Goal: Check status: Check status

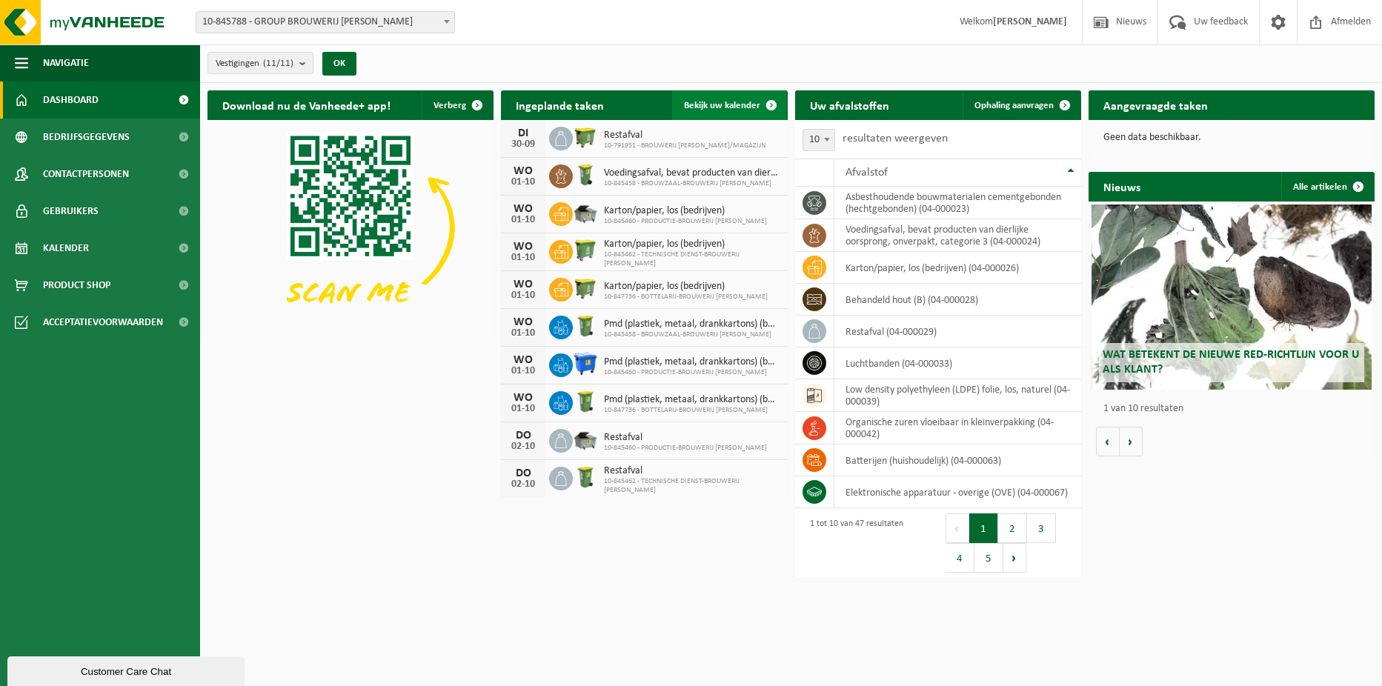
click at [770, 104] on span at bounding box center [771, 105] width 30 height 30
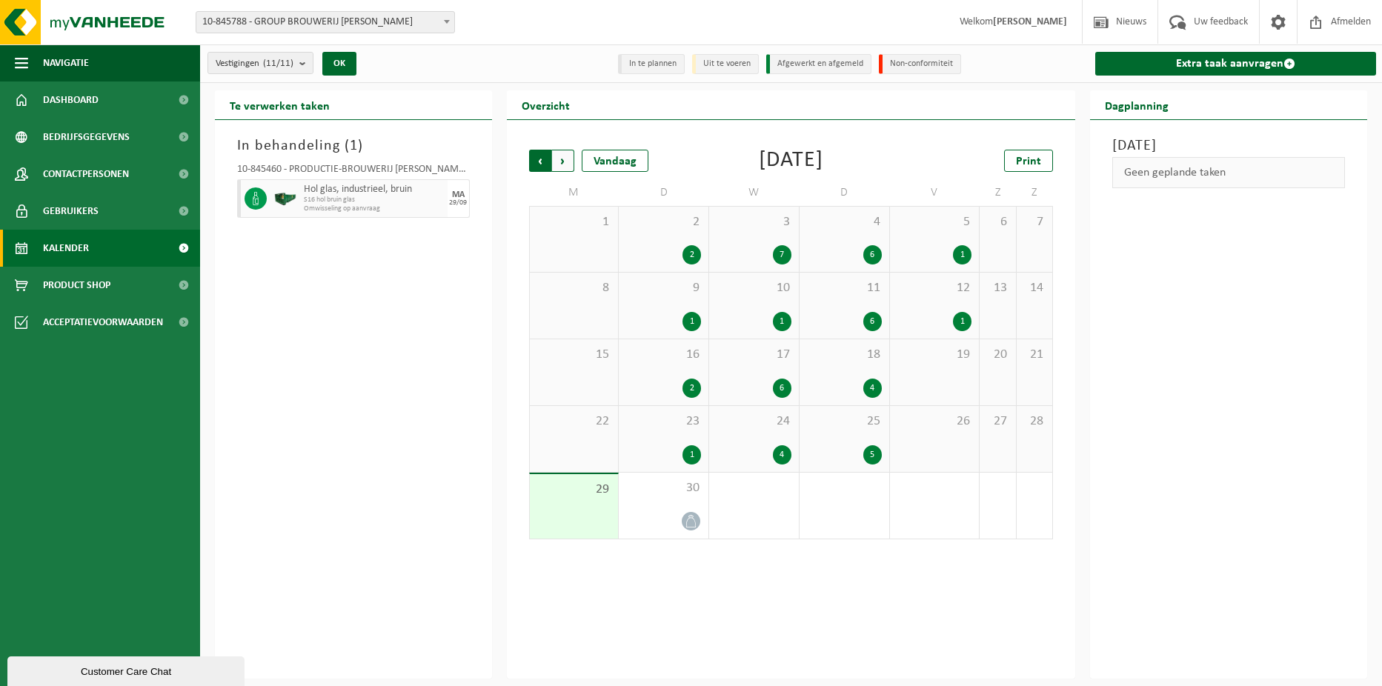
click at [567, 156] on span "Volgende" at bounding box center [563, 161] width 22 height 22
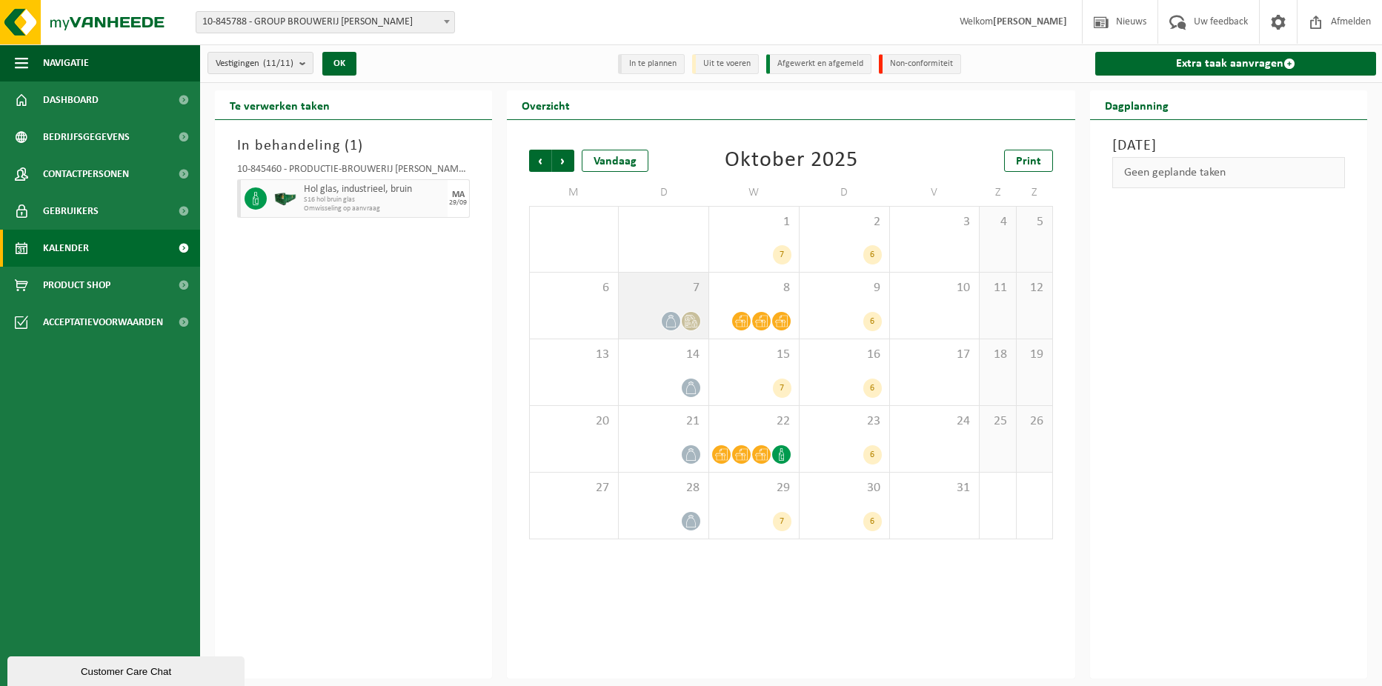
click at [687, 321] on icon at bounding box center [690, 321] width 13 height 13
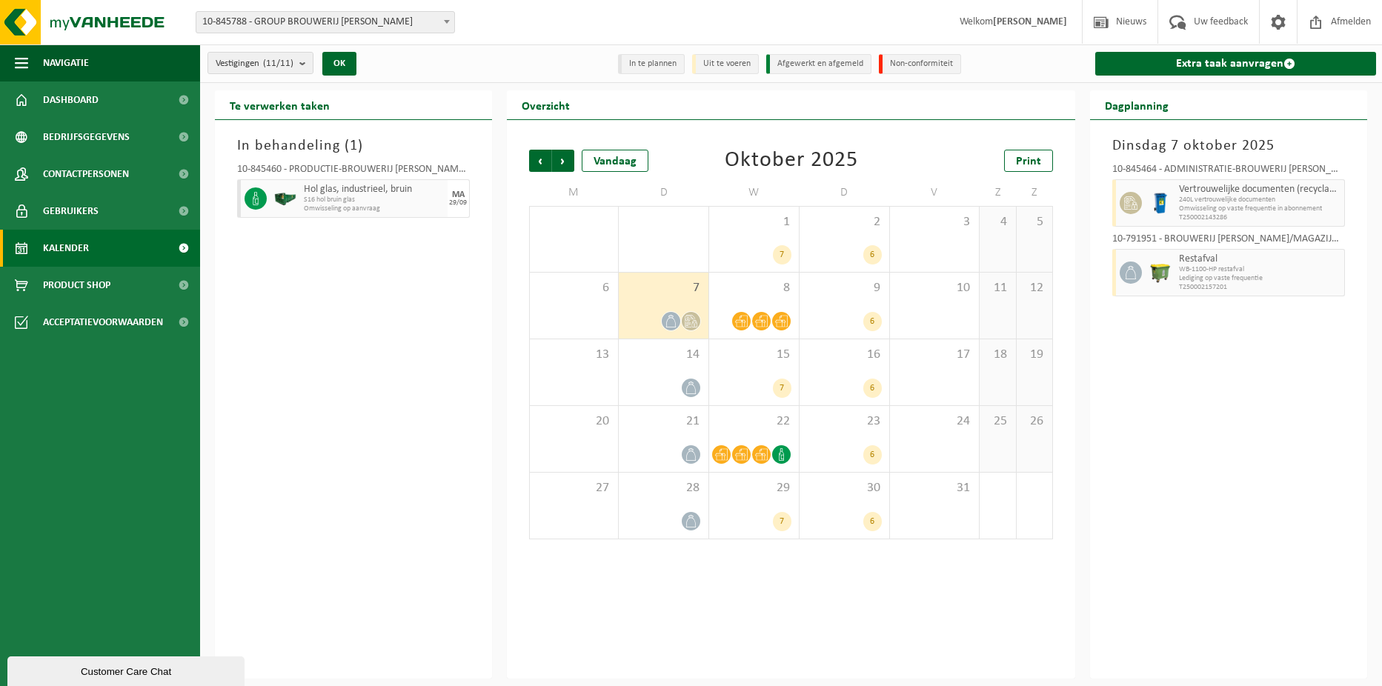
click at [687, 321] on icon at bounding box center [690, 321] width 13 height 13
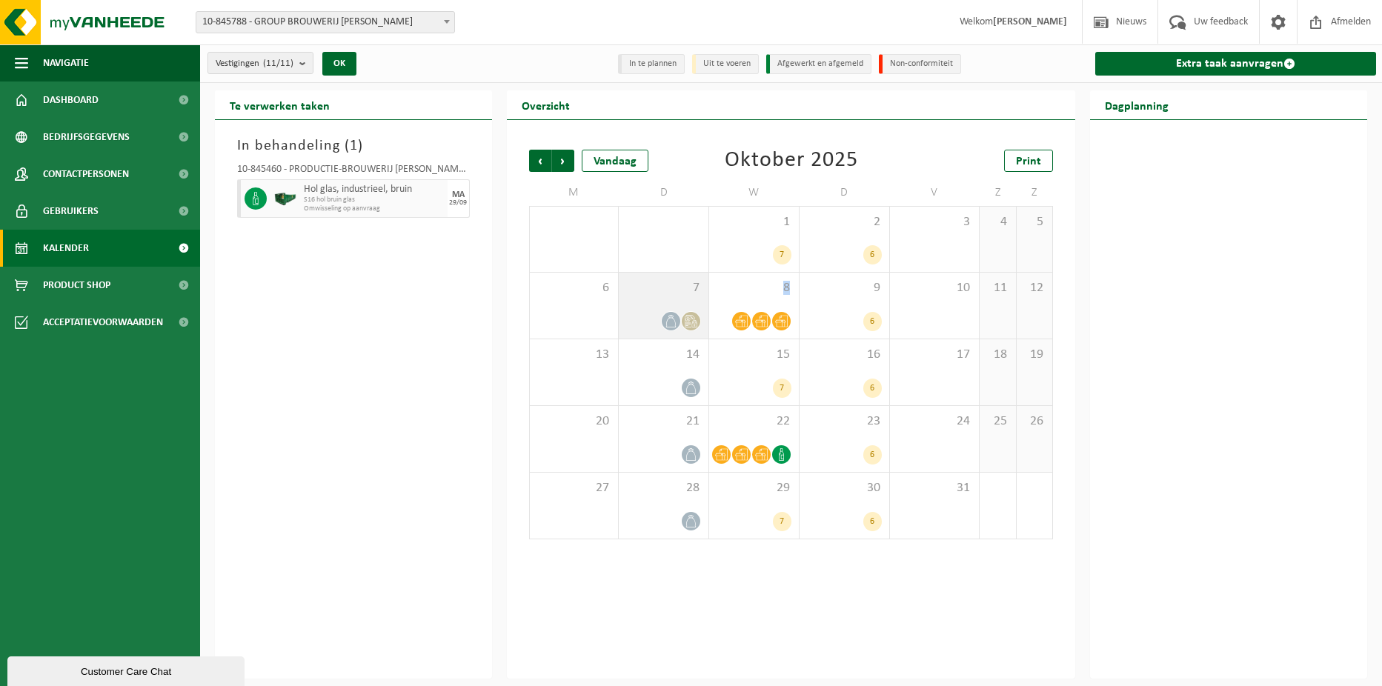
click at [687, 321] on icon at bounding box center [690, 321] width 13 height 13
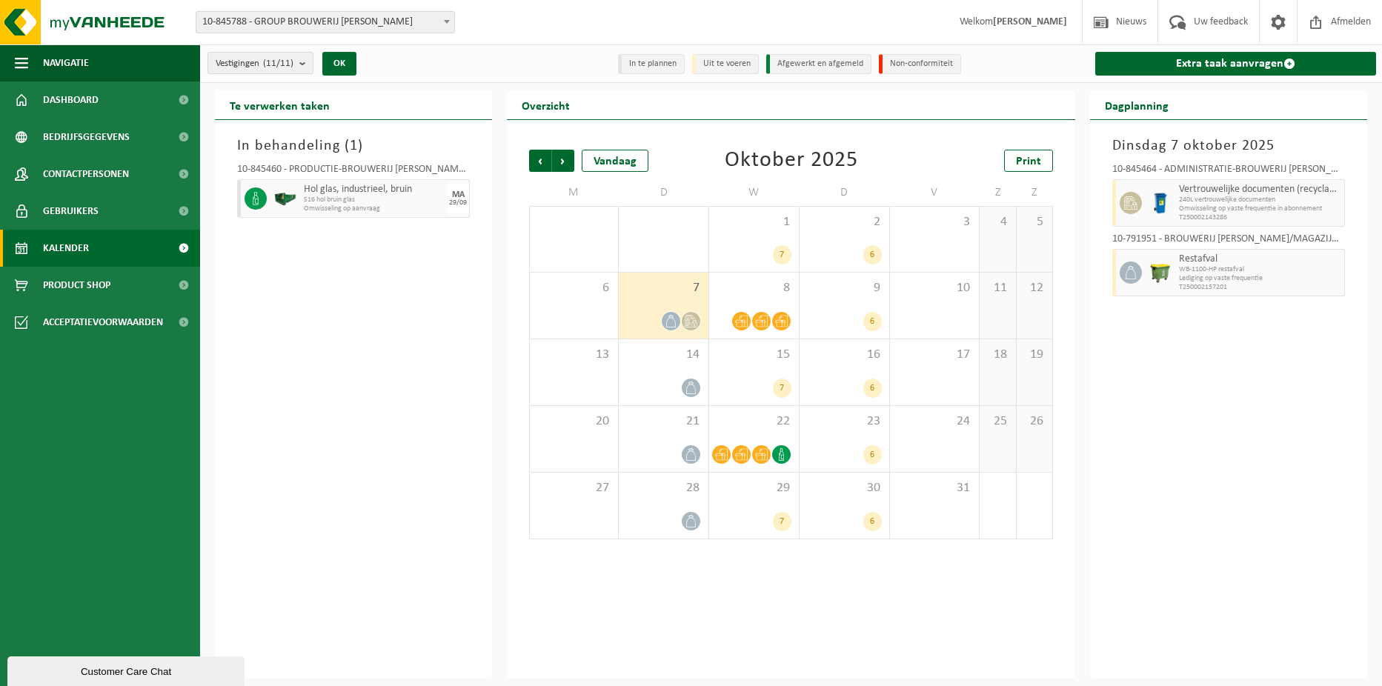
click at [687, 321] on icon at bounding box center [690, 321] width 13 height 13
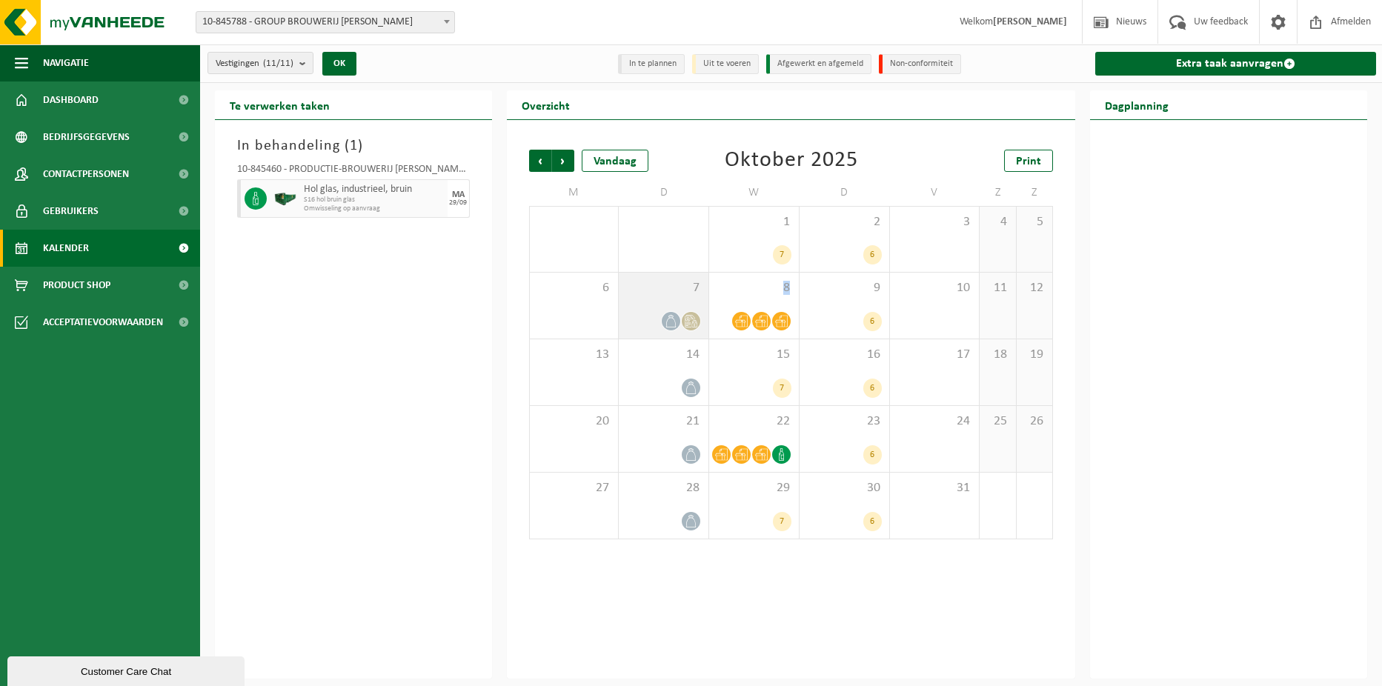
click at [687, 321] on icon at bounding box center [690, 321] width 13 height 13
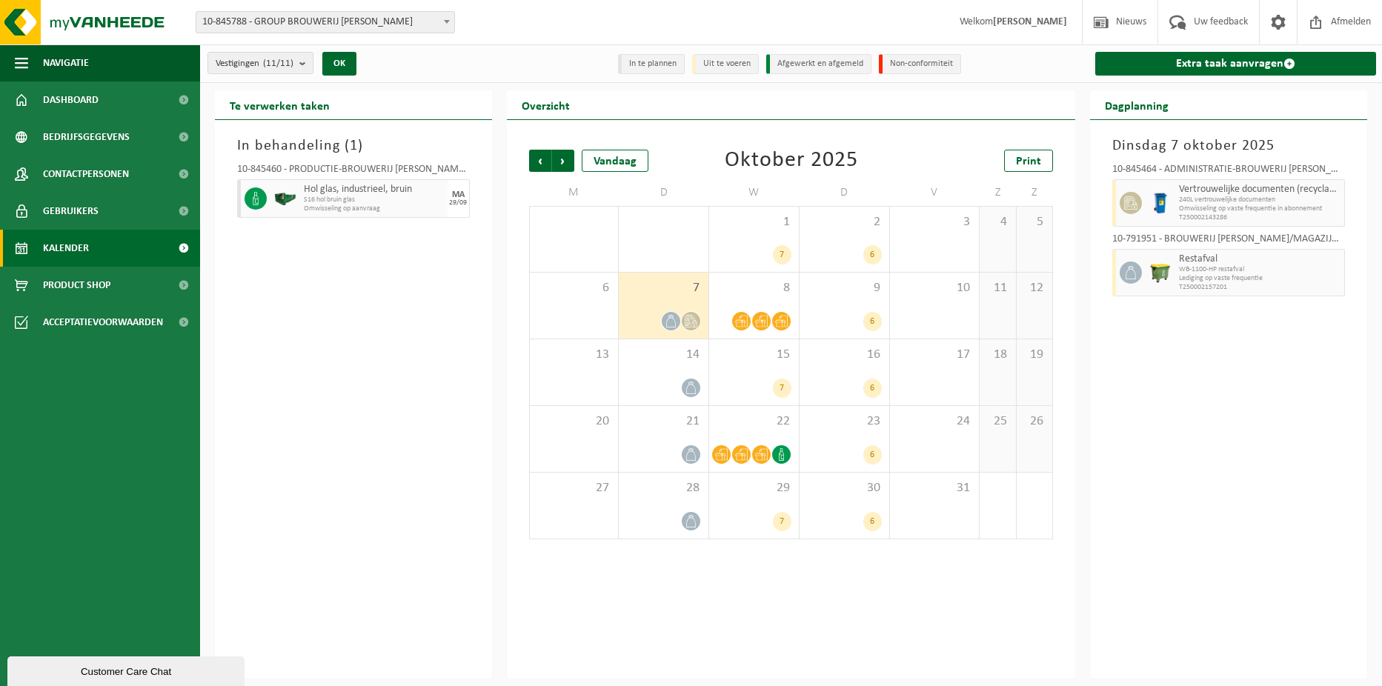
click at [1118, 416] on div "Dinsdag 7 oktober 2025 10-845464 - ADMINISTRATIE-BROUWERIJ OMER VANDER GHINSTE …" at bounding box center [1228, 399] width 277 height 559
click at [671, 324] on icon at bounding box center [670, 321] width 13 height 13
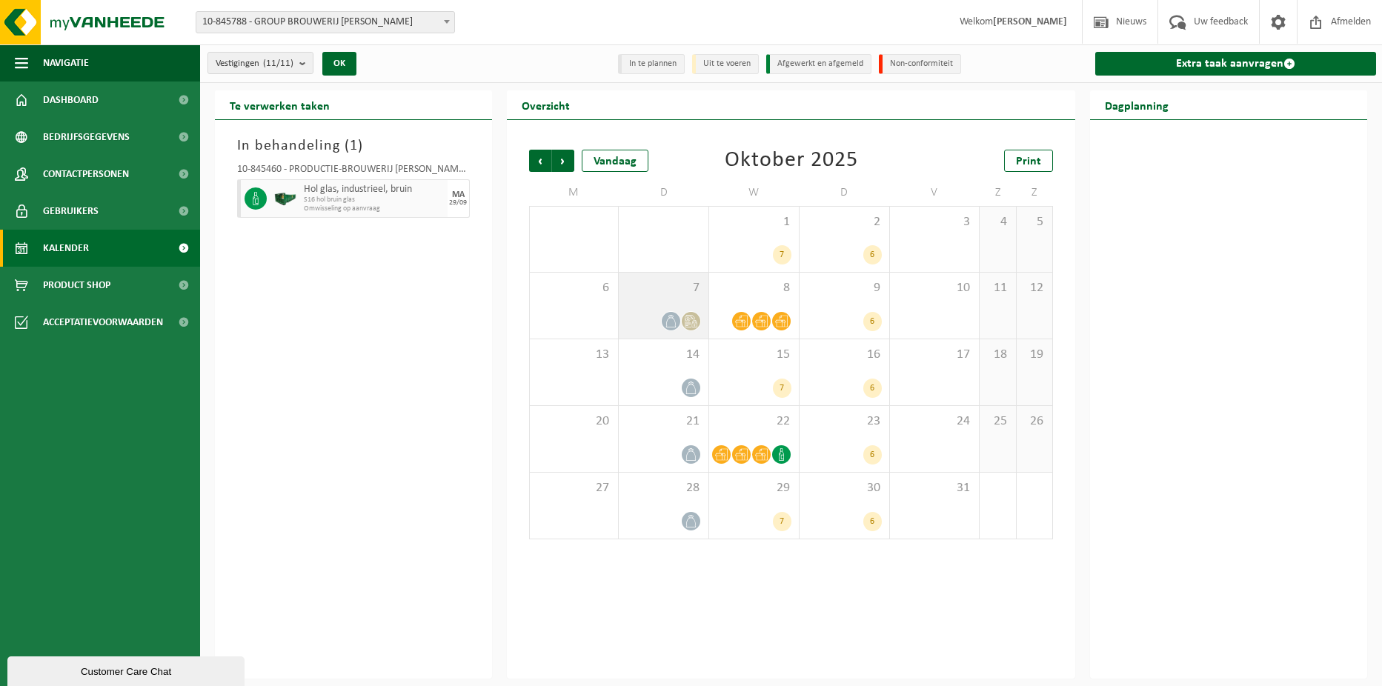
click at [671, 323] on icon at bounding box center [670, 321] width 13 height 13
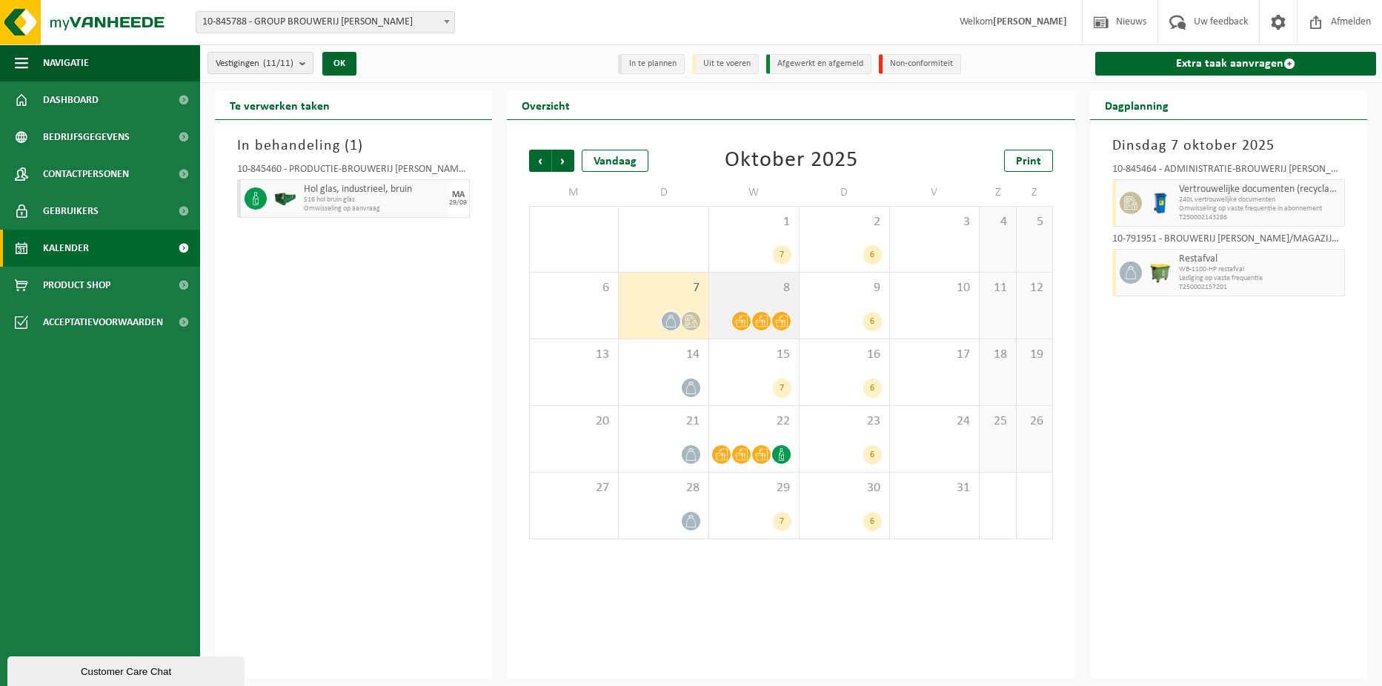
click at [731, 316] on div at bounding box center [741, 321] width 20 height 20
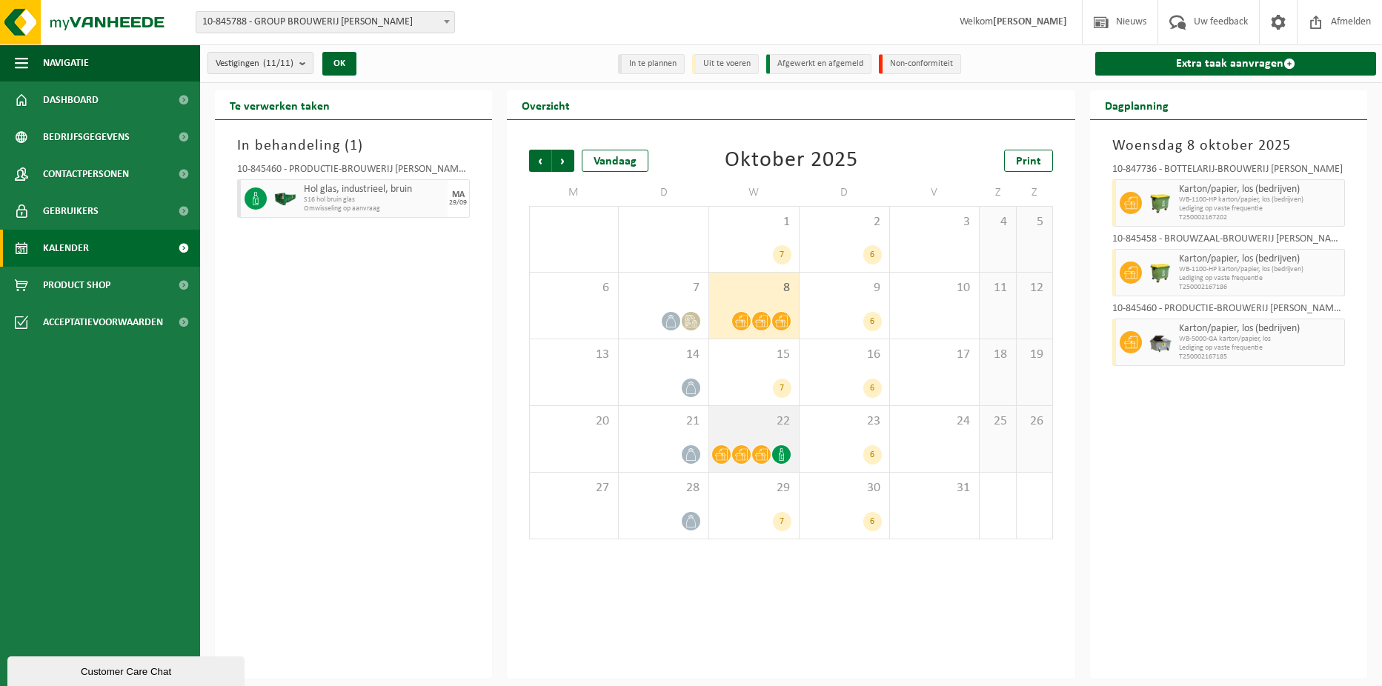
click at [766, 424] on span "22" at bounding box center [753, 421] width 75 height 16
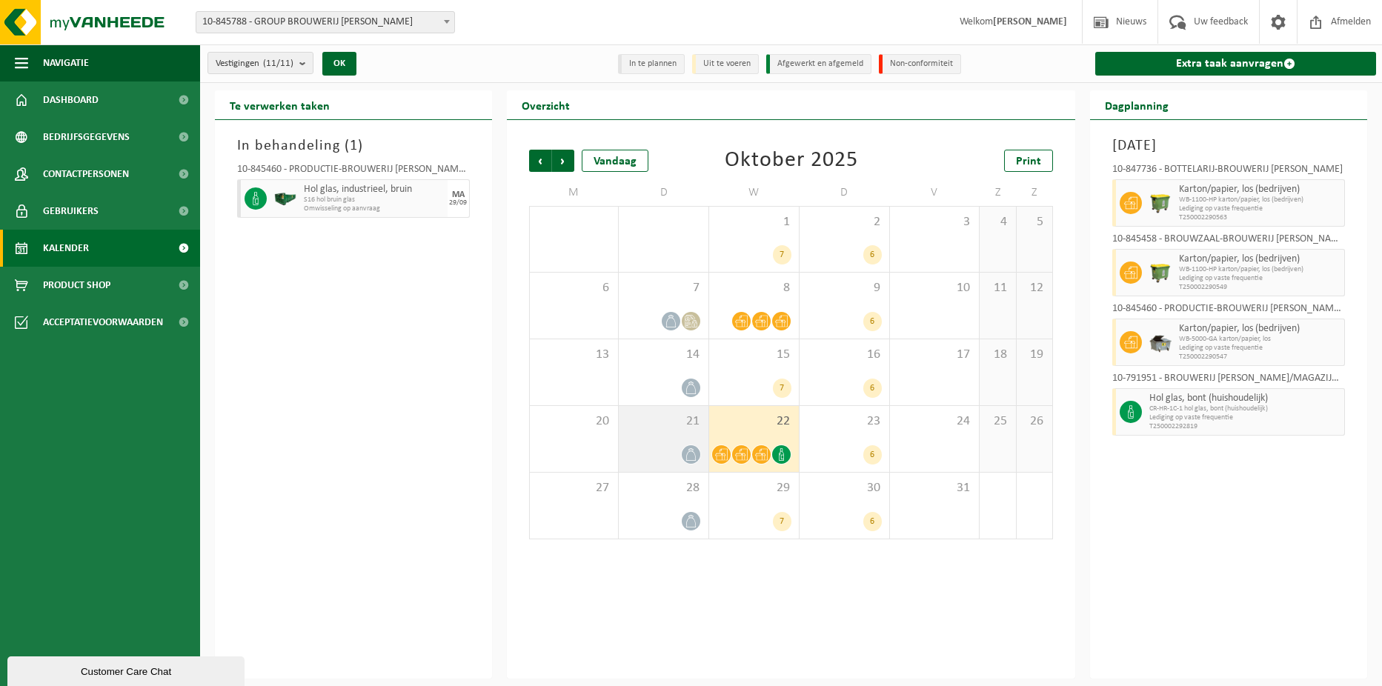
click at [669, 439] on div "21" at bounding box center [664, 439] width 90 height 66
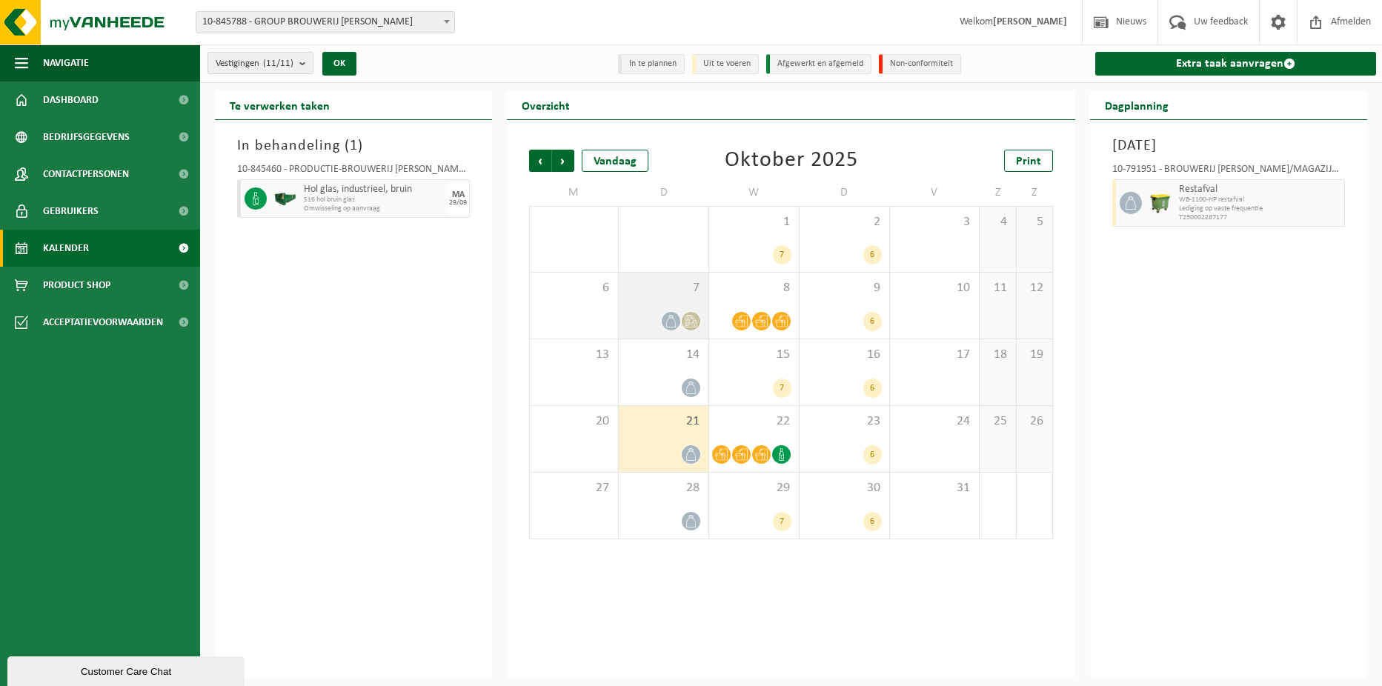
click at [650, 314] on div at bounding box center [663, 321] width 75 height 20
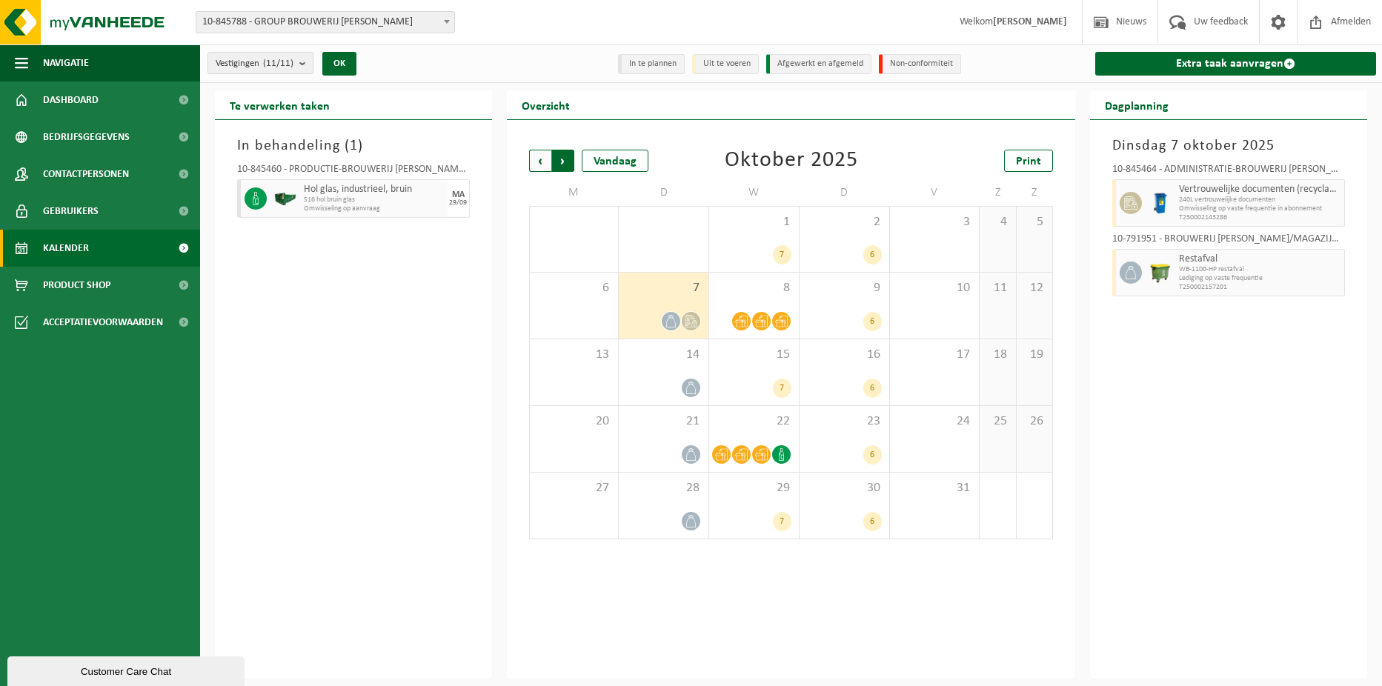
click at [529, 160] on span "Vorige" at bounding box center [540, 161] width 22 height 22
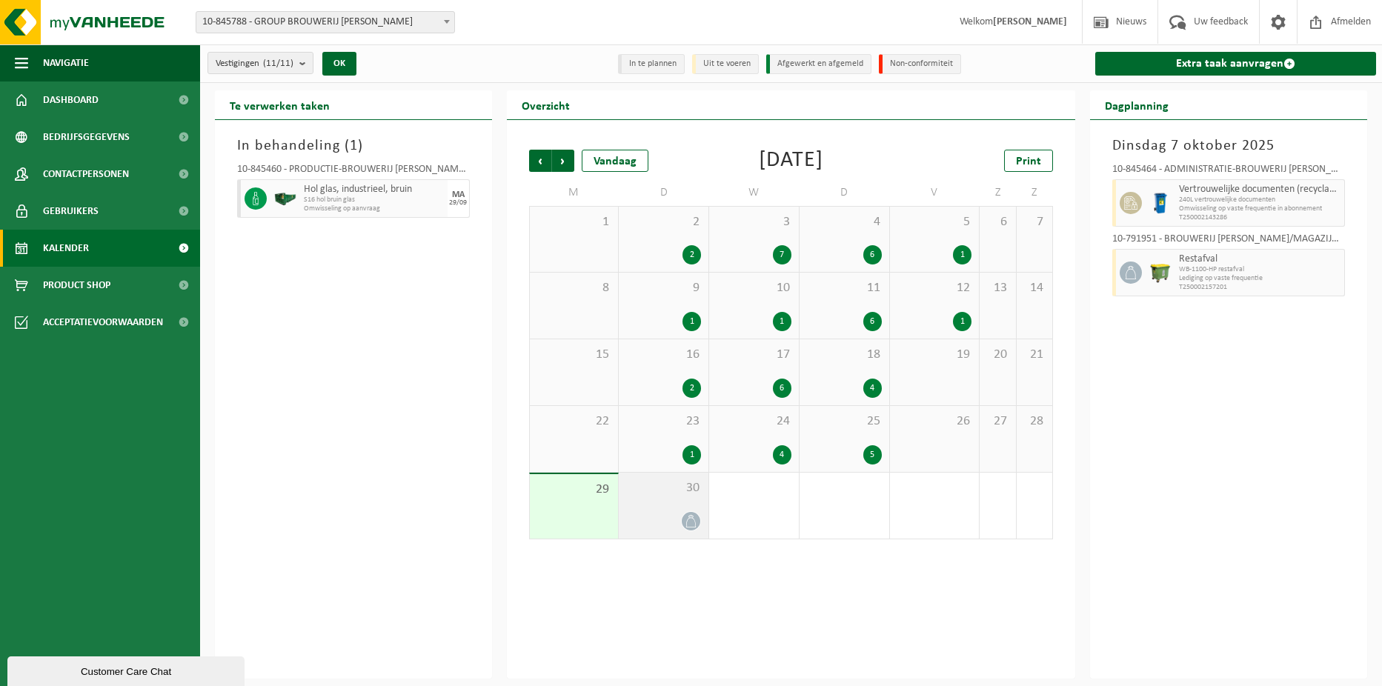
click at [679, 511] on div at bounding box center [663, 521] width 75 height 20
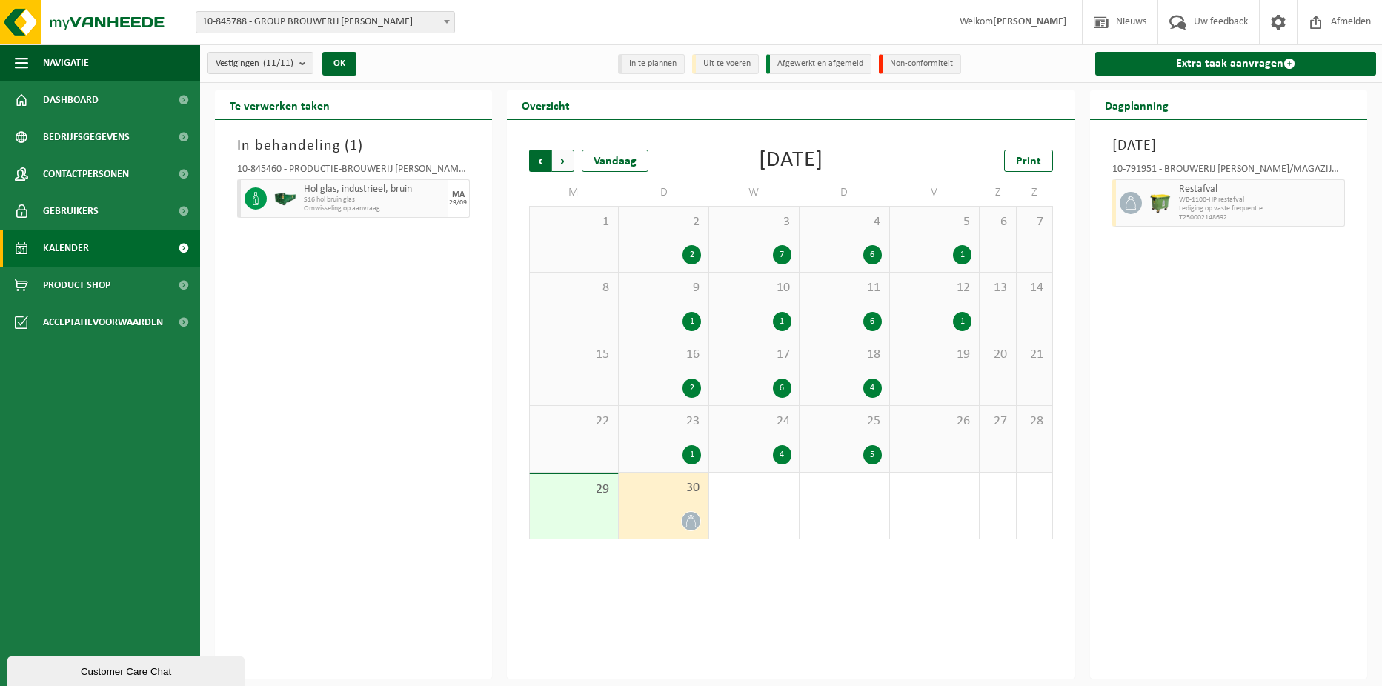
click at [567, 164] on span "Volgende" at bounding box center [563, 161] width 22 height 22
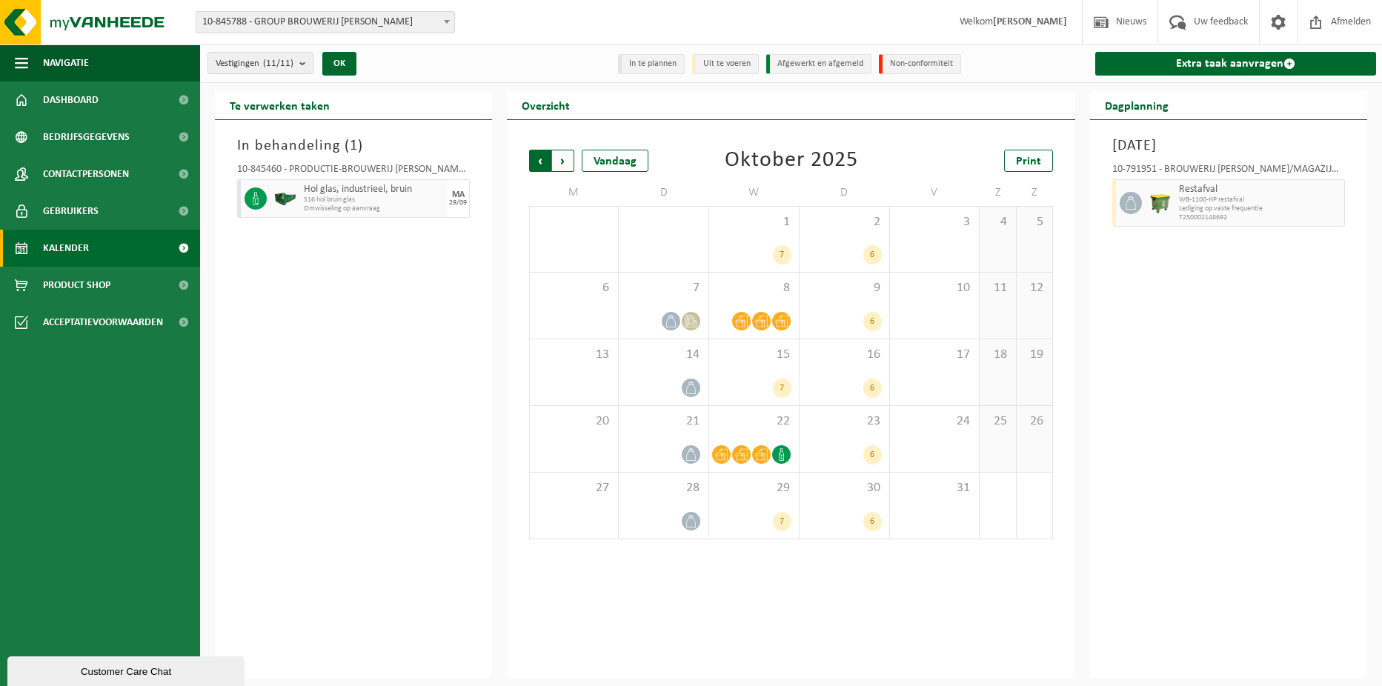
click at [569, 159] on span "Volgende" at bounding box center [563, 161] width 22 height 22
click at [748, 313] on div at bounding box center [741, 321] width 20 height 20
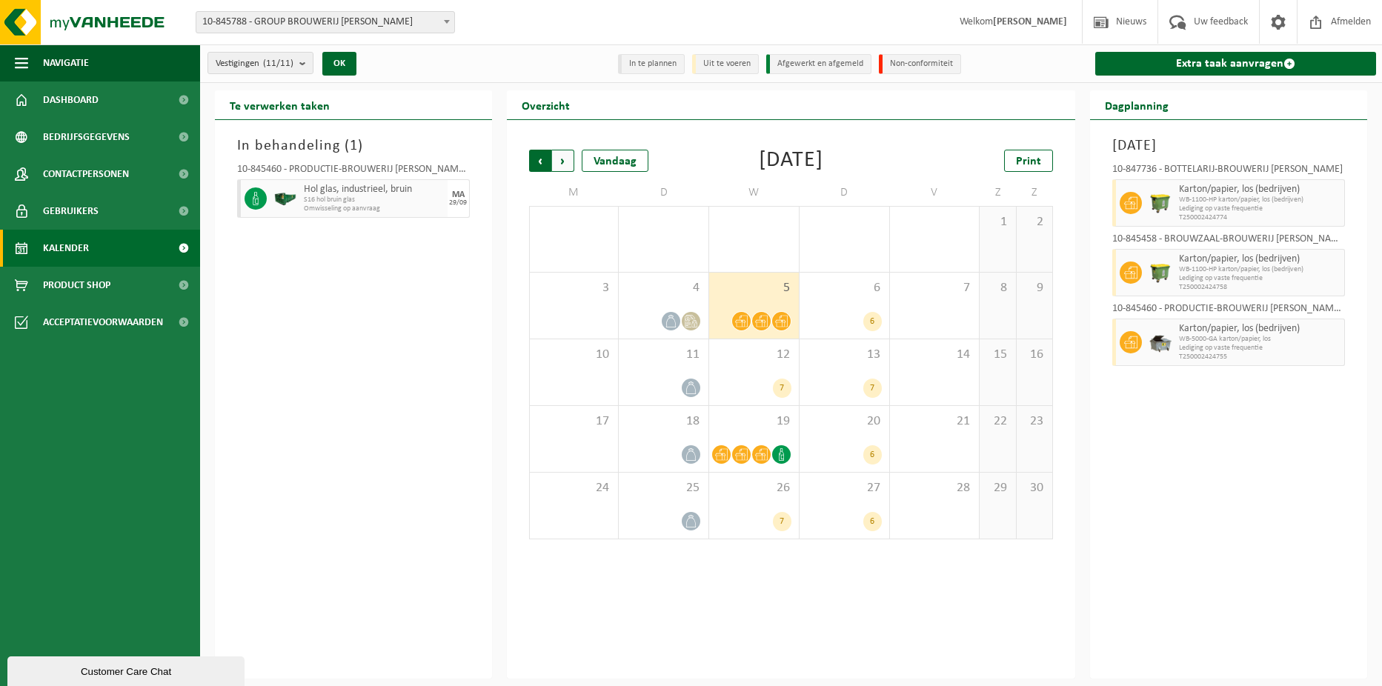
click at [570, 164] on span "Volgende" at bounding box center [563, 161] width 22 height 22
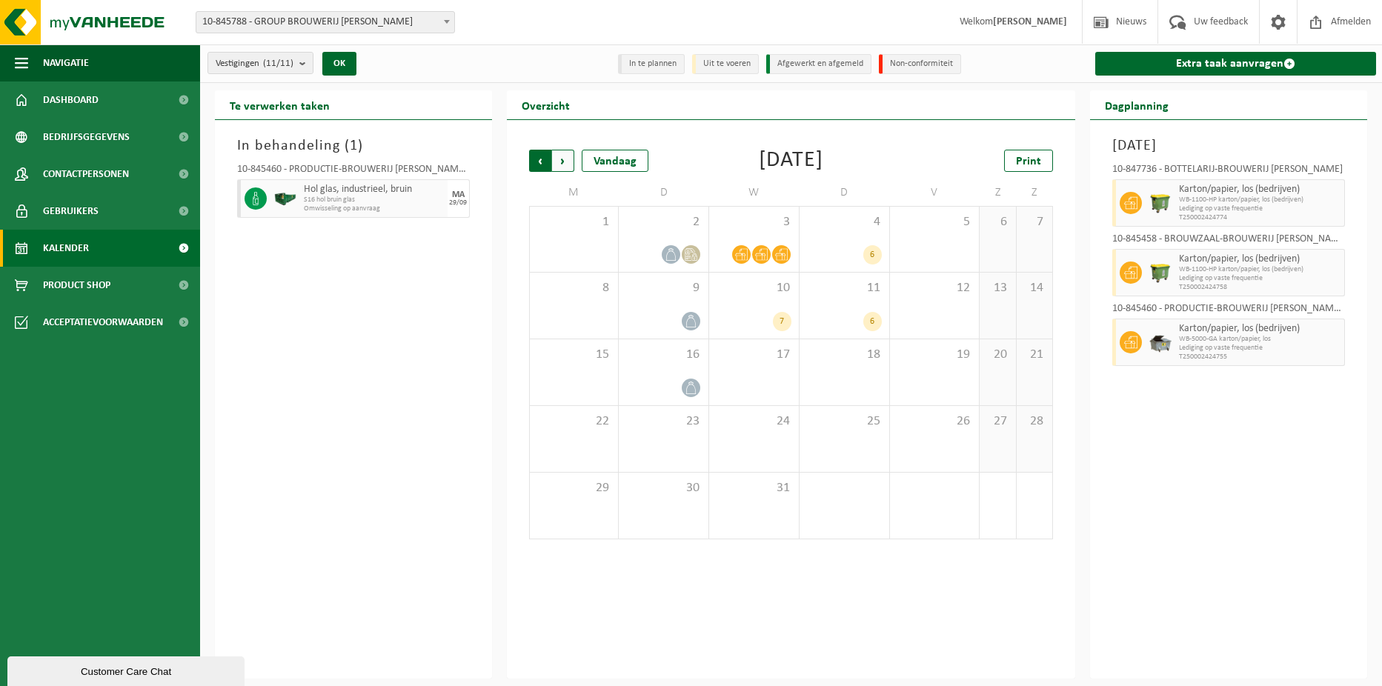
click at [569, 164] on span "Volgende" at bounding box center [563, 161] width 22 height 22
click at [536, 164] on span "Vorige" at bounding box center [540, 161] width 22 height 22
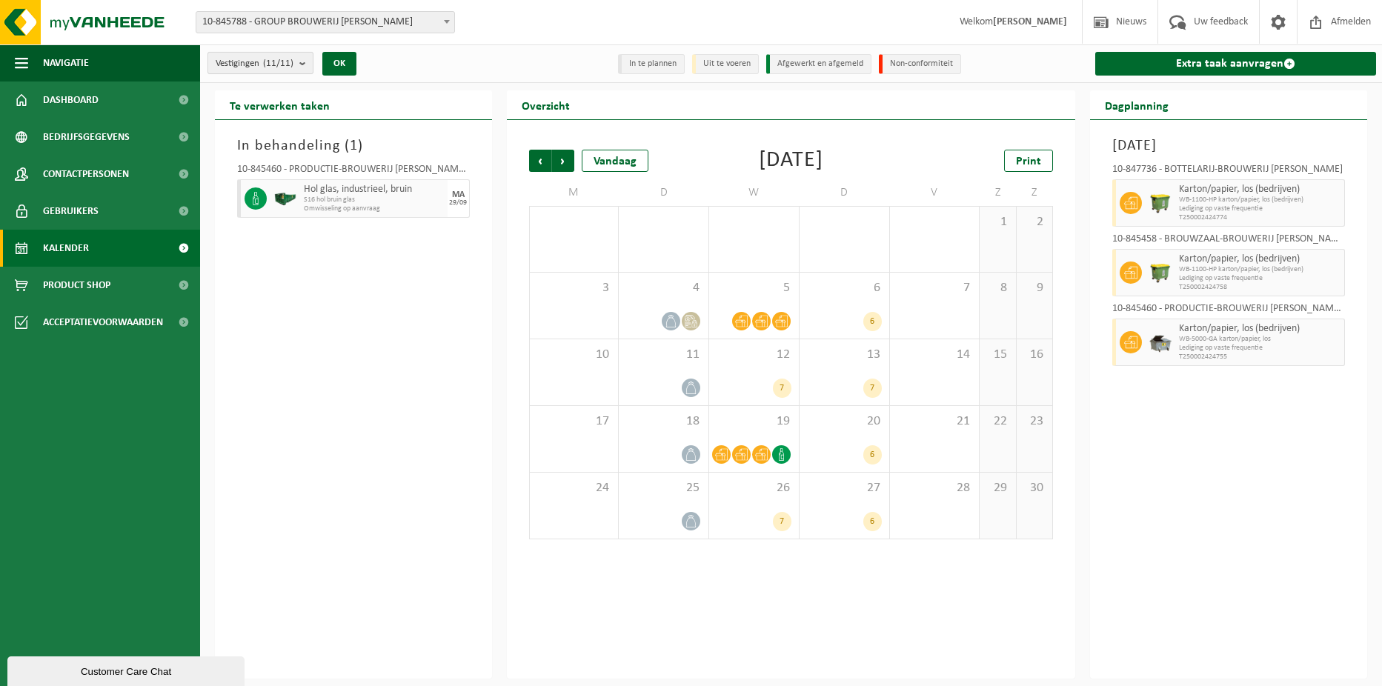
click at [310, 69] on b "submit" at bounding box center [305, 63] width 13 height 21
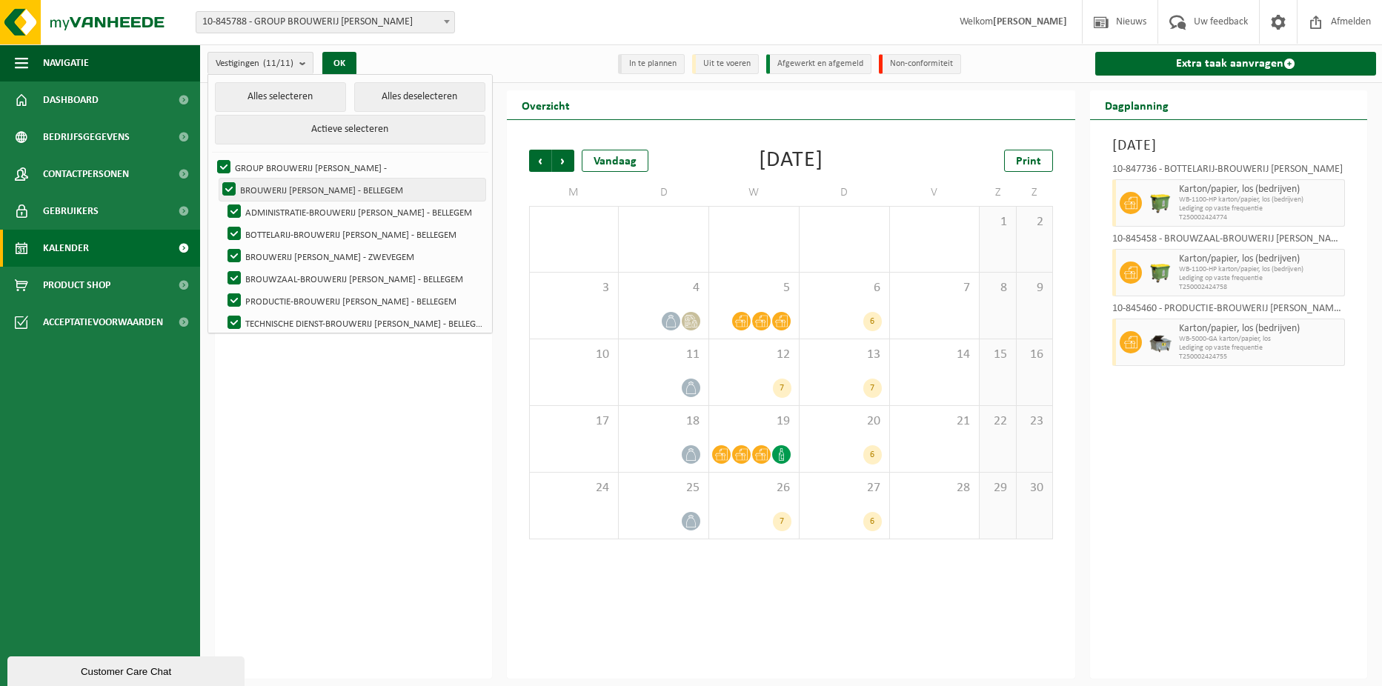
click at [319, 190] on label "BROUWERIJ [PERSON_NAME] - BELLEGEM" at bounding box center [352, 190] width 266 height 22
click at [217, 179] on input "BROUWERIJ [PERSON_NAME] - BELLEGEM" at bounding box center [216, 178] width 1 height 1
click at [319, 190] on label "BROUWERIJ [PERSON_NAME] - BELLEGEM" at bounding box center [352, 190] width 266 height 22
click at [217, 179] on input "BROUWERIJ [PERSON_NAME] - BELLEGEM" at bounding box center [216, 178] width 1 height 1
checkbox input "true"
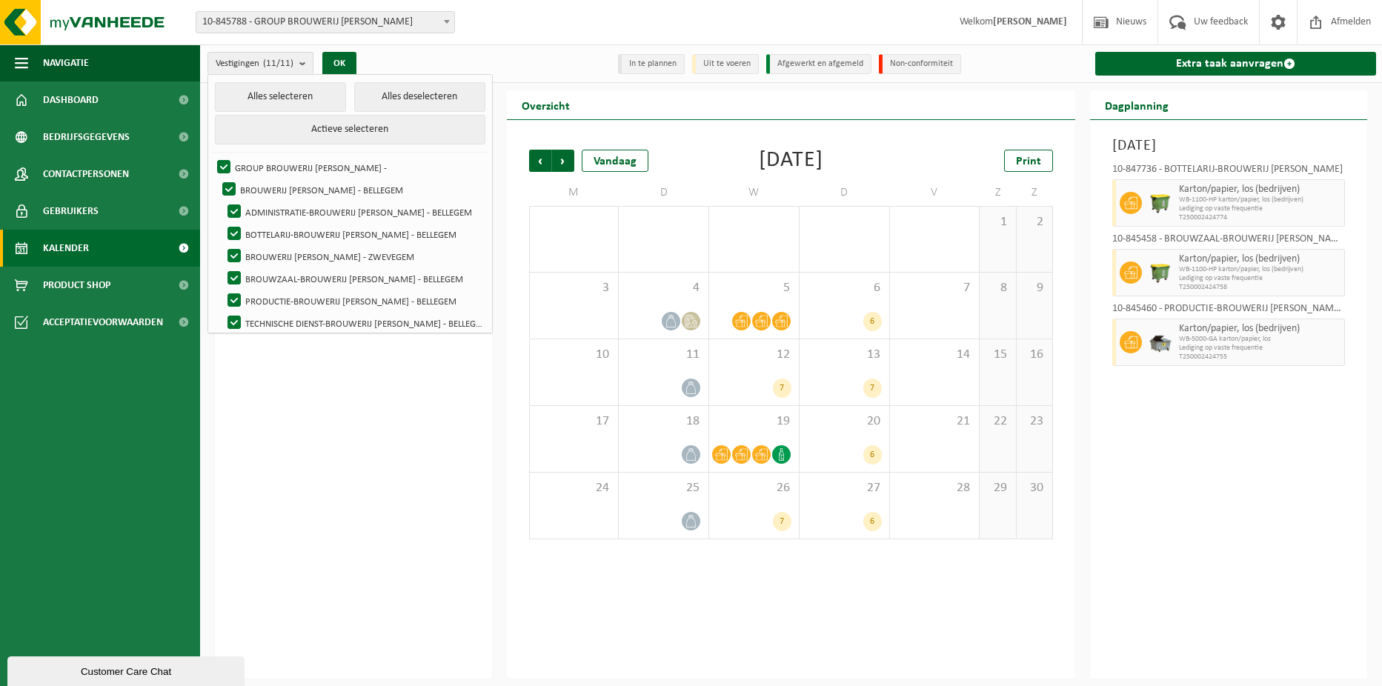
click at [198, 597] on ul "Navigatie Nieuws Uw feedback Afmelden Dashboard Bedrijfsgegevens Contactpersone…" at bounding box center [100, 365] width 200 height 642
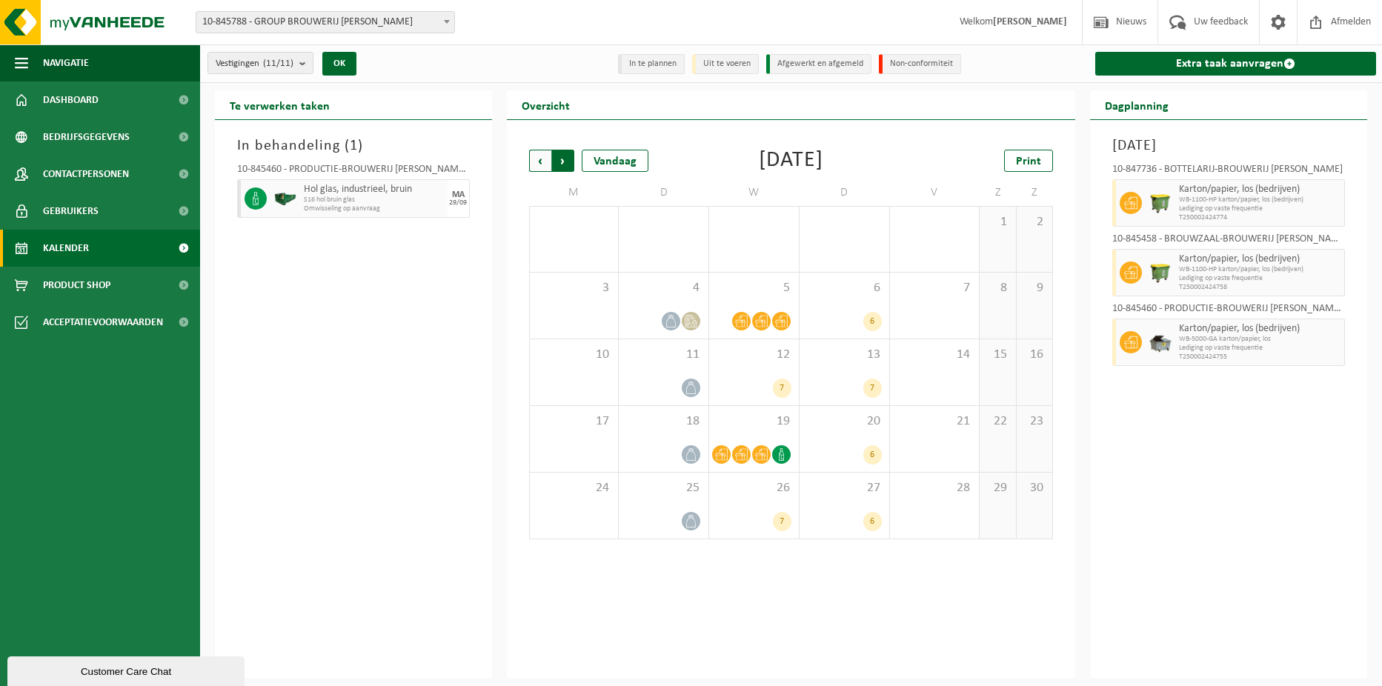
click at [534, 161] on span "Vorige" at bounding box center [540, 161] width 22 height 22
click at [571, 161] on span "Volgende" at bounding box center [563, 161] width 22 height 22
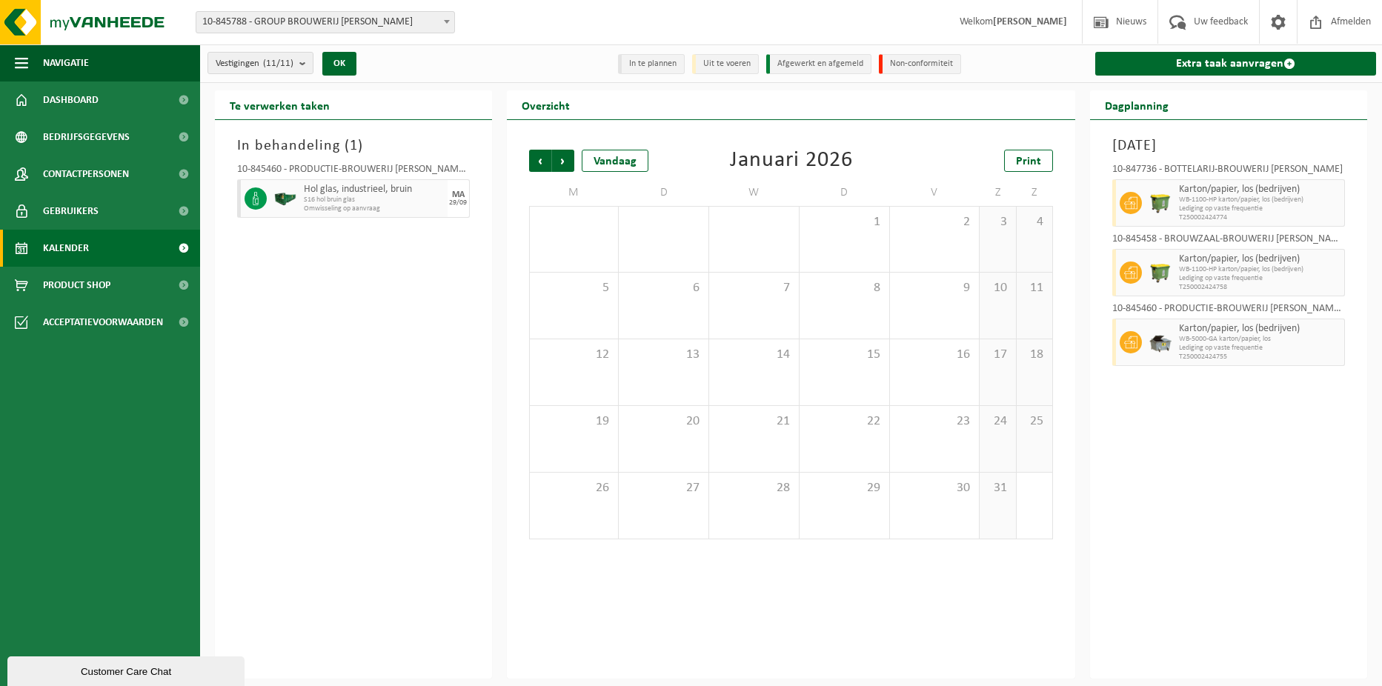
click at [571, 161] on span "Volgende" at bounding box center [563, 161] width 22 height 22
click at [548, 166] on span "Vorige" at bounding box center [540, 161] width 22 height 22
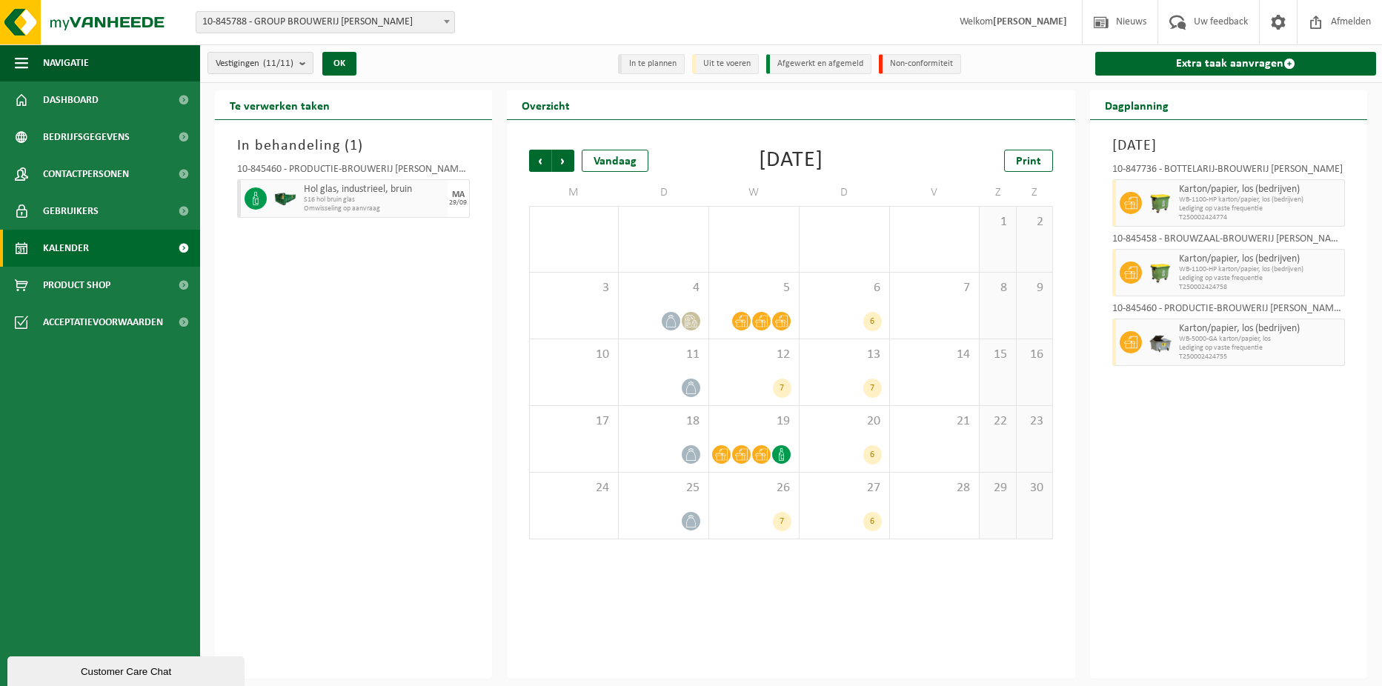
click at [548, 166] on span "Vorige" at bounding box center [540, 161] width 22 height 22
